Goal: Task Accomplishment & Management: Manage account settings

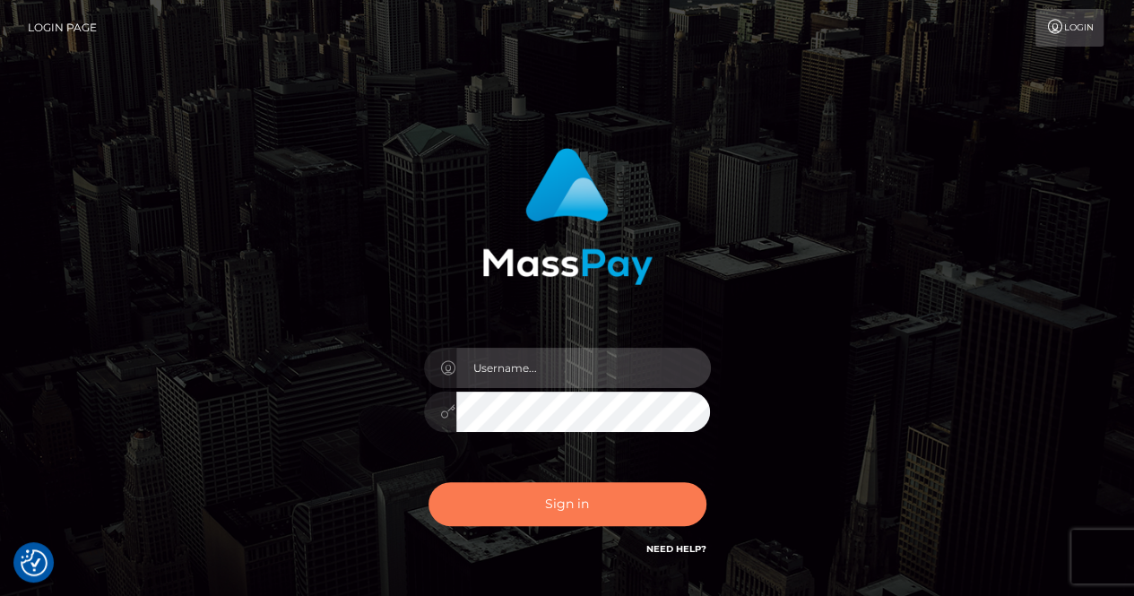
type input "renaoceo"
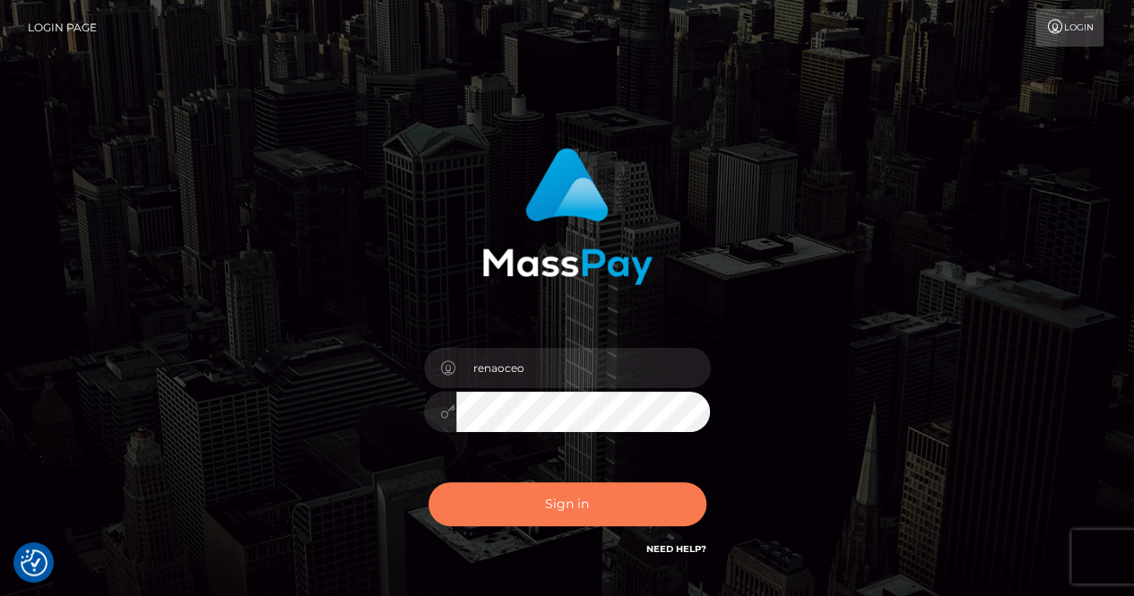
click at [586, 506] on button "Sign in" at bounding box center [568, 504] width 278 height 44
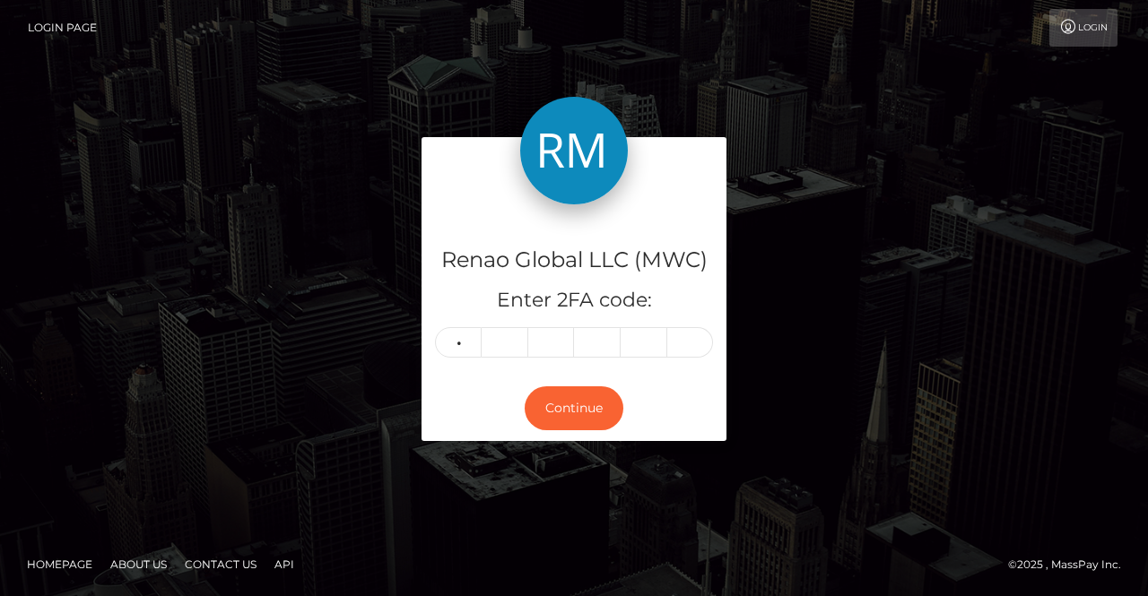
type input "2"
type input "6"
type input "5"
type input "1"
type input "2"
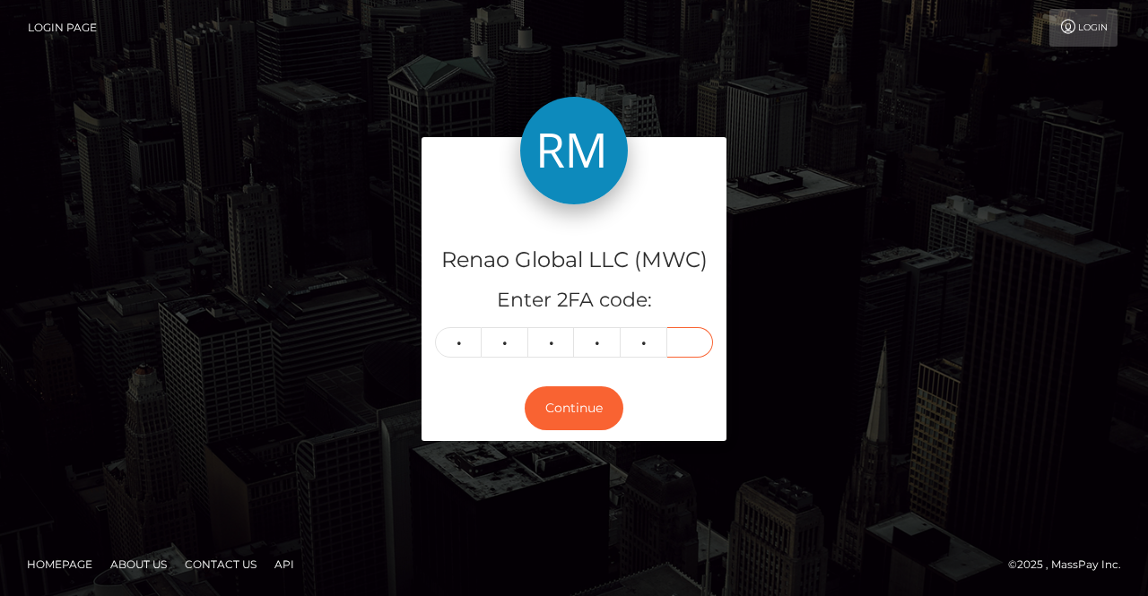
type input "2"
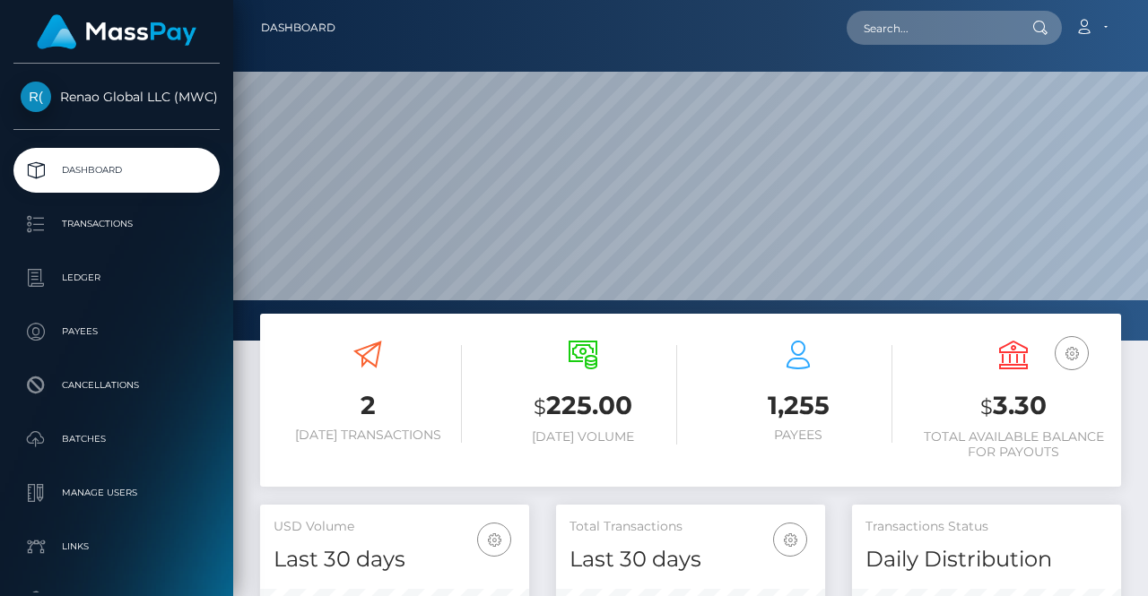
scroll to position [317, 269]
click at [1107, 30] on link "Account" at bounding box center [1090, 28] width 53 height 38
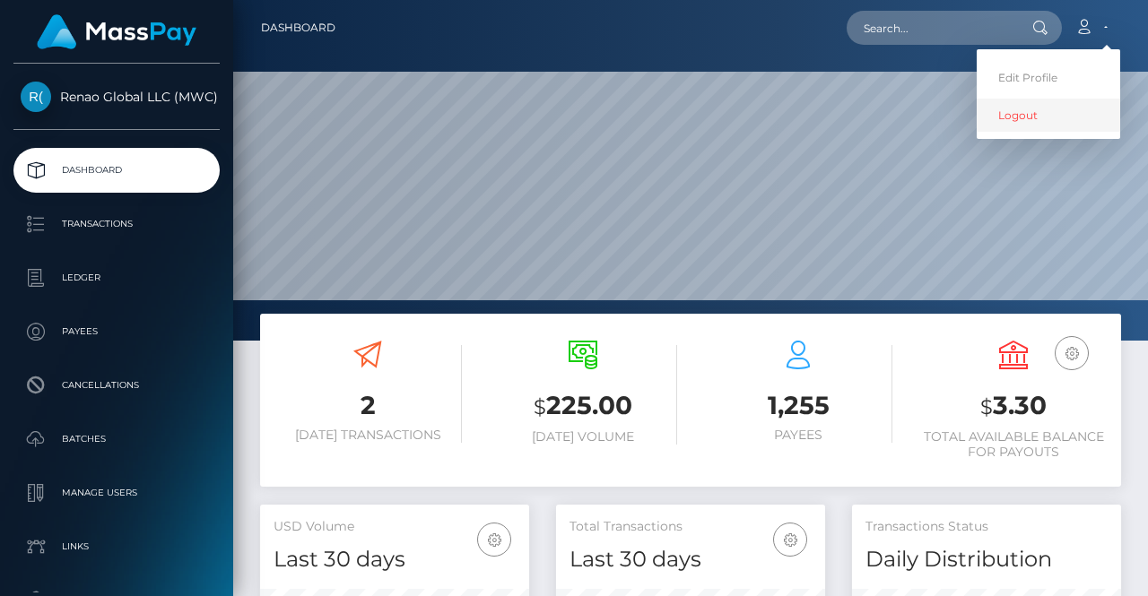
click at [1024, 113] on link "Logout" at bounding box center [1047, 115] width 143 height 33
